Goal: Task Accomplishment & Management: Complete application form

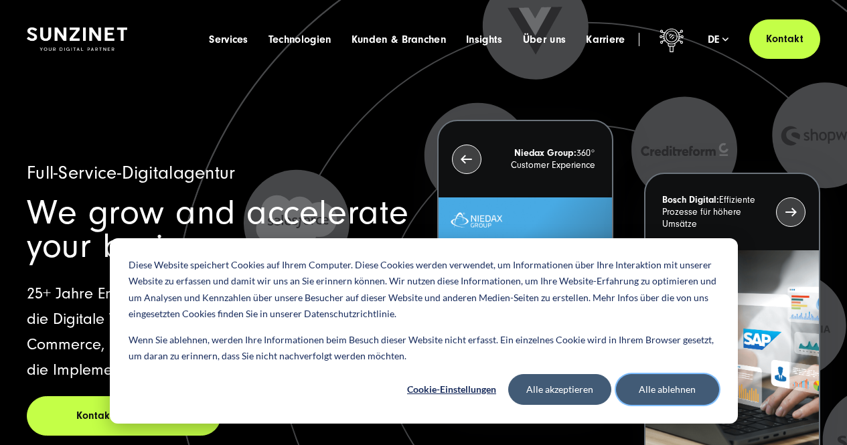
click at [638, 389] on button "Alle ablehnen" at bounding box center [667, 389] width 103 height 31
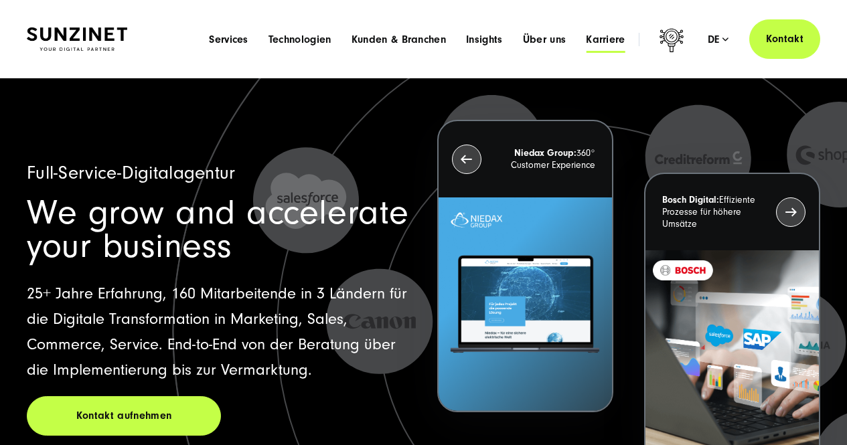
click at [602, 41] on span "Karriere" at bounding box center [605, 39] width 39 height 13
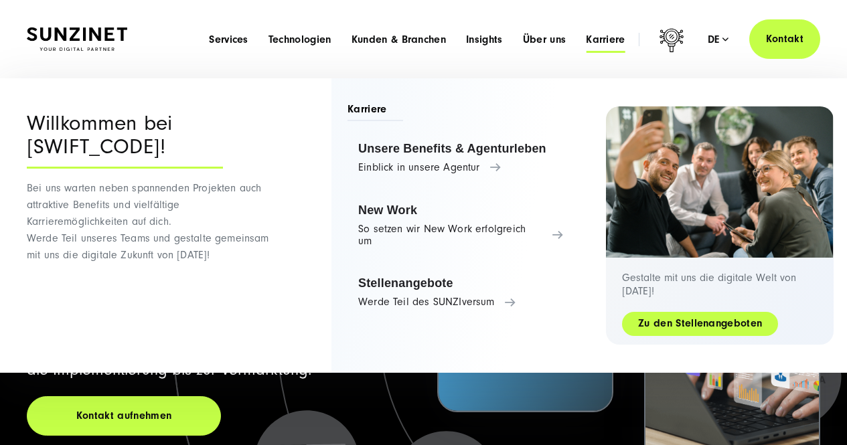
click at [672, 323] on link "Zu den Stellenangeboten" at bounding box center [700, 323] width 156 height 15
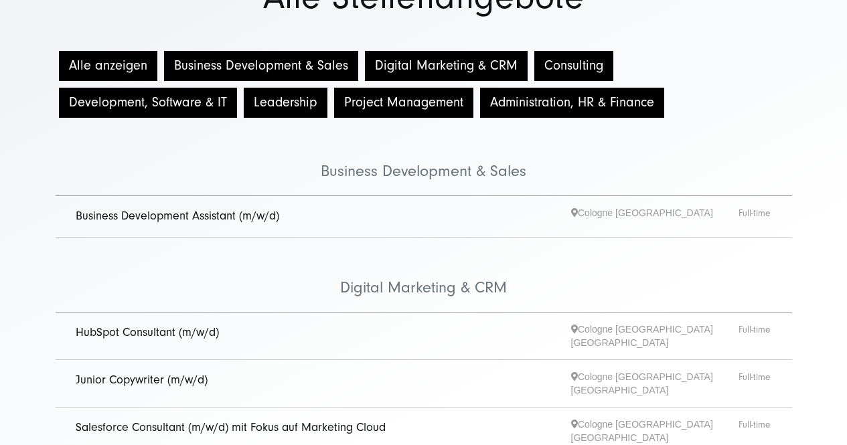
scroll to position [134, 0]
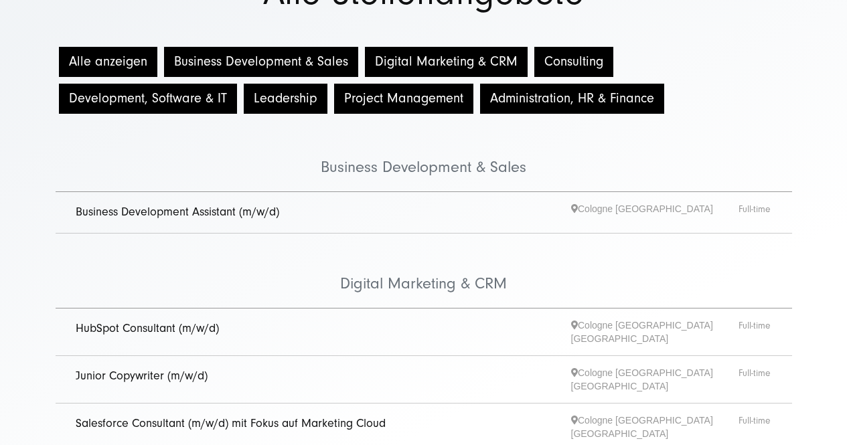
click at [113, 214] on link "Business Development Assistant (m/w/d)" at bounding box center [178, 212] width 204 height 14
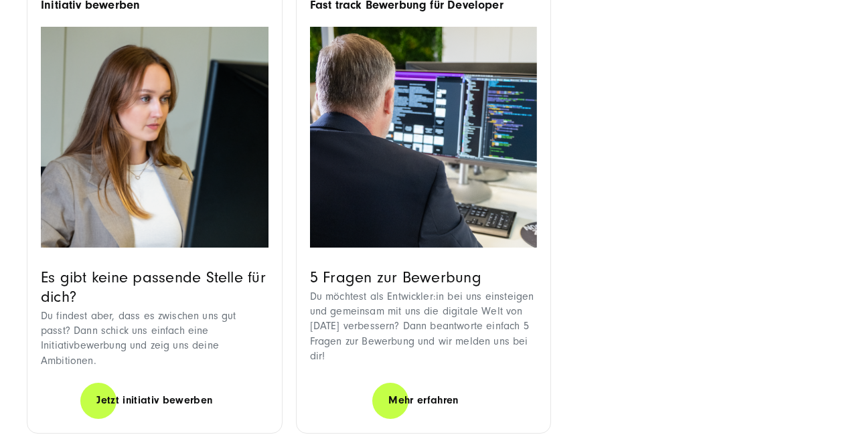
scroll to position [1271, 0]
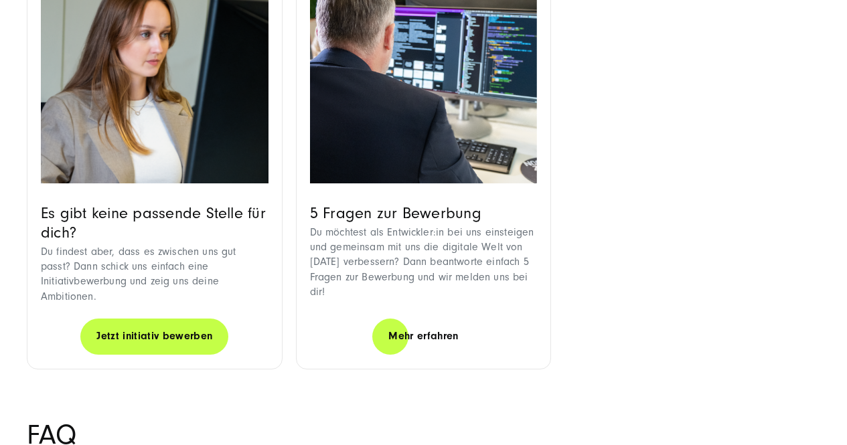
click at [131, 317] on link "Jetzt initiativ bewerben" at bounding box center [154, 336] width 148 height 38
